Goal: Check status: Check status

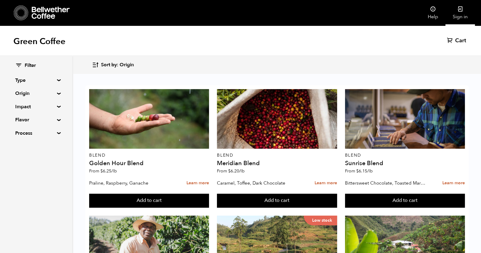
click at [464, 13] on link "Sign in" at bounding box center [460, 13] width 30 height 26
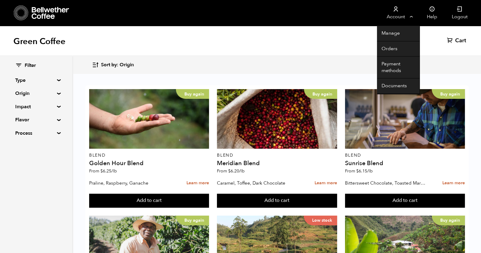
click at [407, 15] on link "Account" at bounding box center [395, 13] width 37 height 26
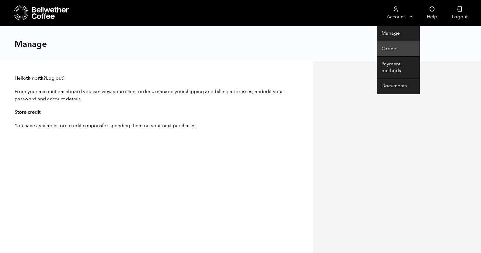
click at [390, 46] on link "Orders" at bounding box center [398, 49] width 43 height 16
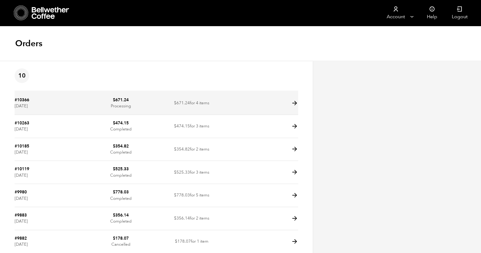
click at [292, 101] on icon at bounding box center [294, 103] width 7 height 7
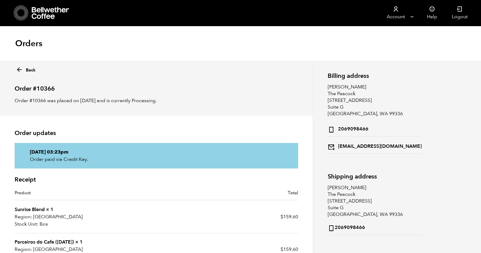
scroll to position [38, 0]
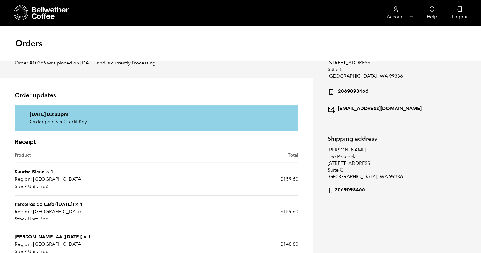
click at [328, 212] on div "Billing address [PERSON_NAME][GEOGRAPHIC_DATA][PERSON_NAME] [STREET_ADDRESS] 20…" at bounding box center [397, 198] width 168 height 351
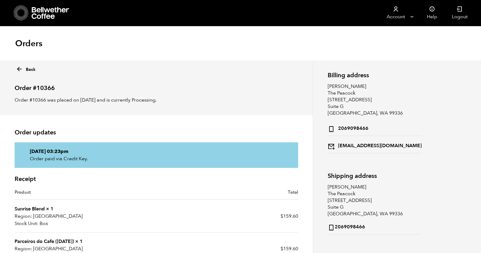
scroll to position [0, 0]
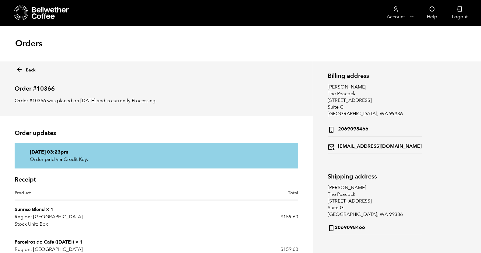
drag, startPoint x: 63, startPoint y: 83, endPoint x: 57, endPoint y: 91, distance: 9.1
click at [57, 91] on h2 "Order #10366" at bounding box center [157, 86] width 284 height 12
drag, startPoint x: 58, startPoint y: 89, endPoint x: 14, endPoint y: 86, distance: 44.0
click at [14, 86] on div "Back Order #10366 Order #10366 was placed on August 19, 2025 and is currently P…" at bounding box center [156, 88] width 313 height 55
copy h2 "Order #10366"
